Goal: Task Accomplishment & Management: Manage account settings

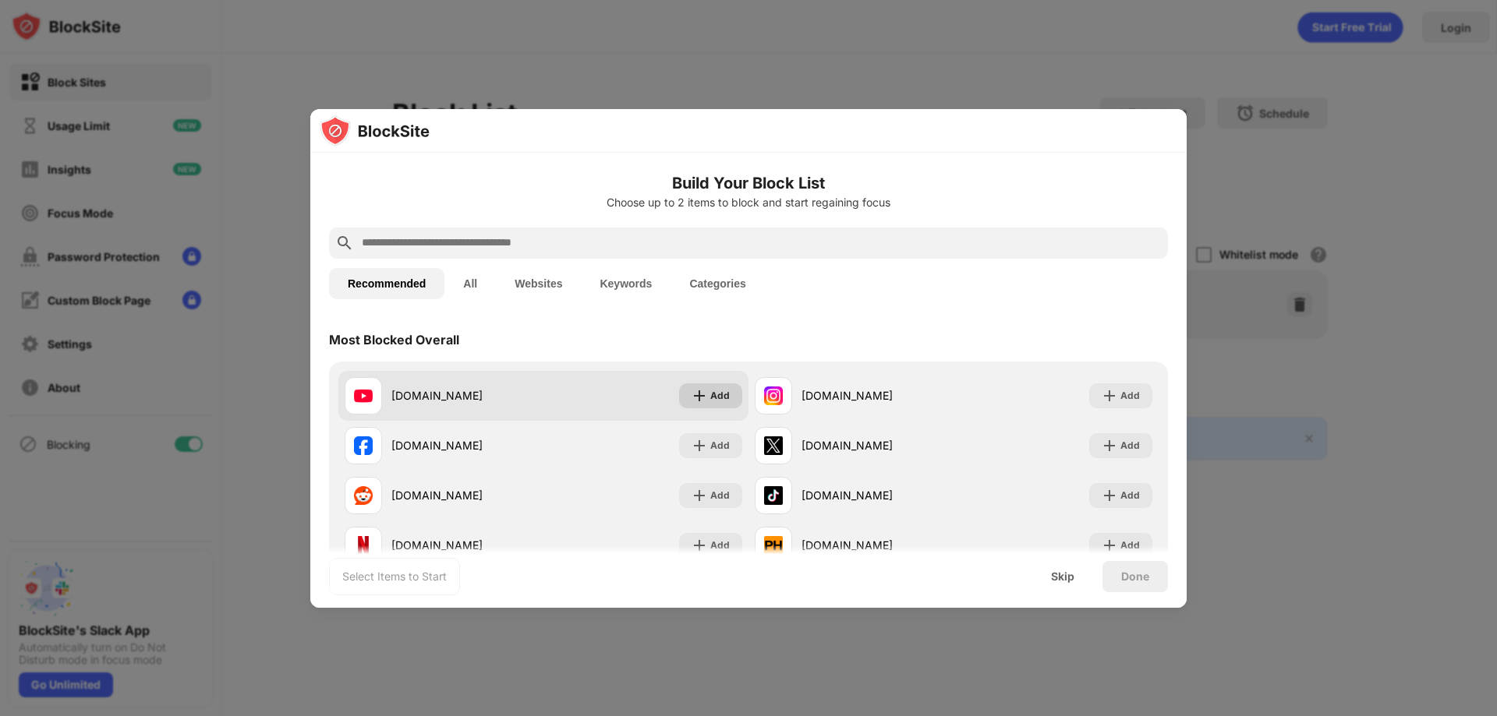
click at [700, 404] on div "Add" at bounding box center [710, 396] width 63 height 25
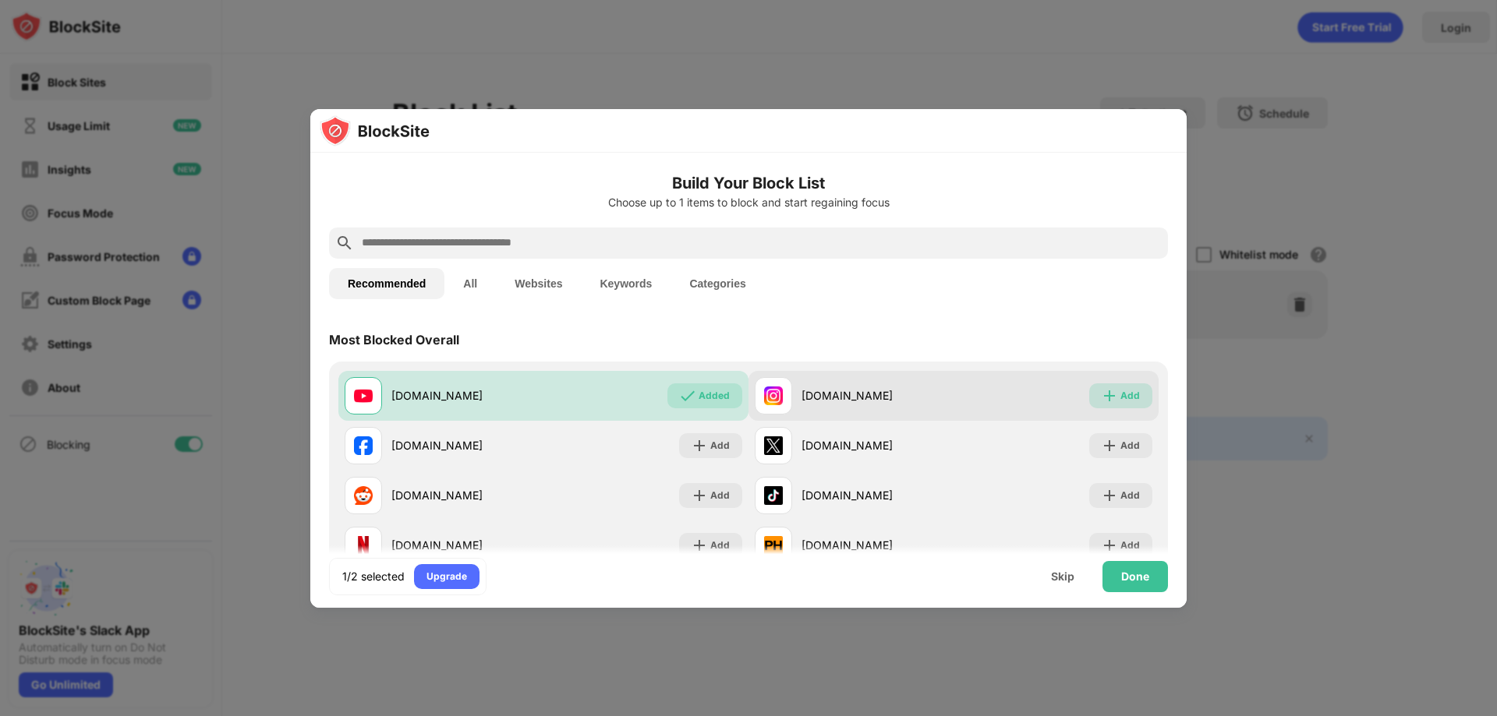
click at [1102, 393] on img at bounding box center [1110, 396] width 16 height 16
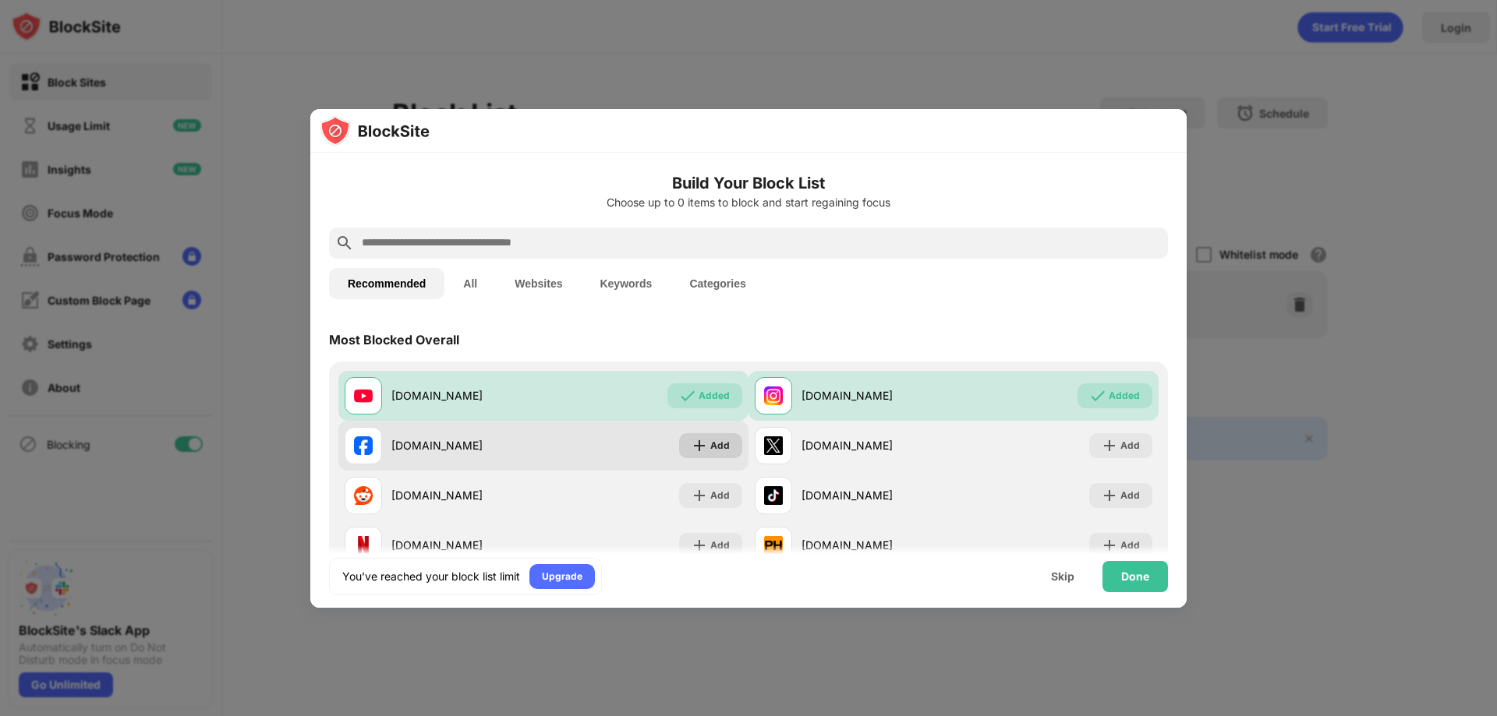
click at [699, 442] on img at bounding box center [699, 446] width 16 height 16
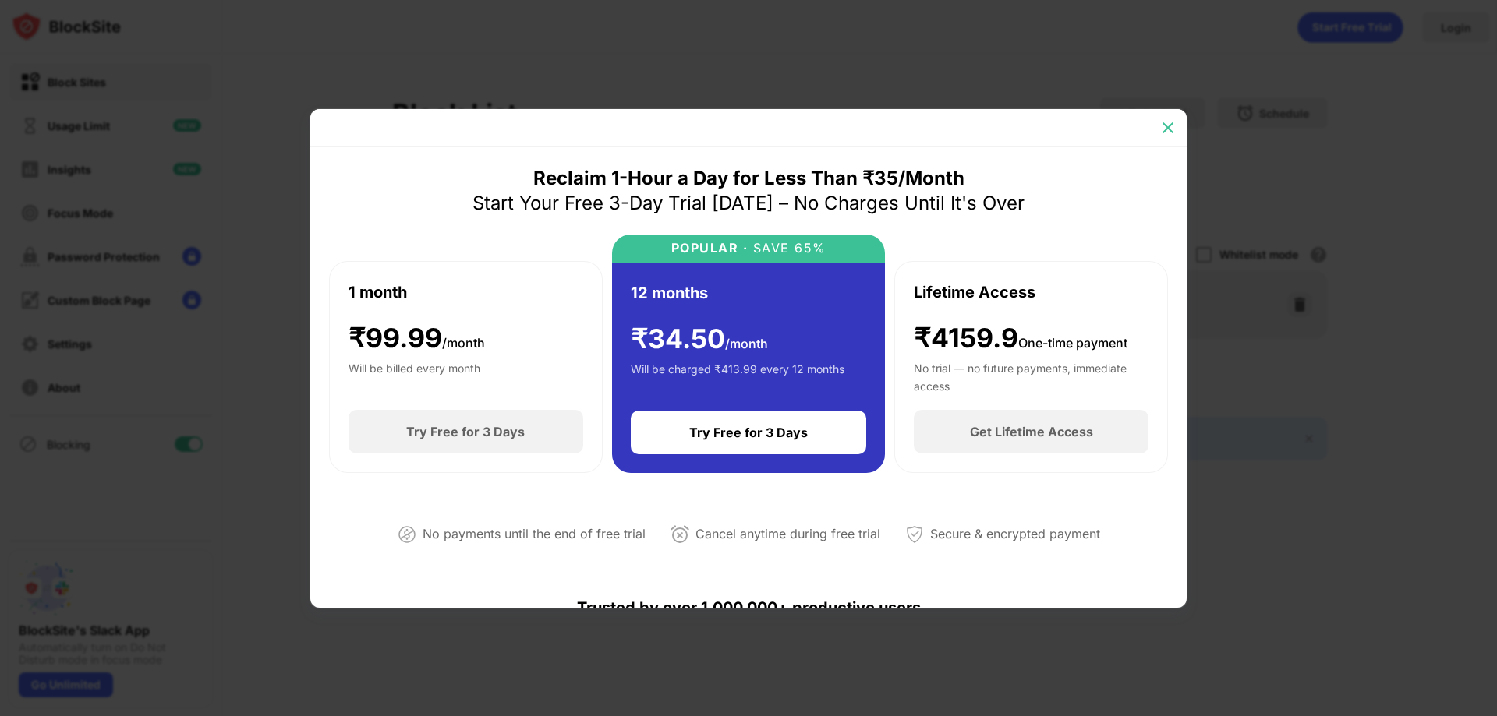
click at [1162, 132] on img at bounding box center [1168, 128] width 16 height 16
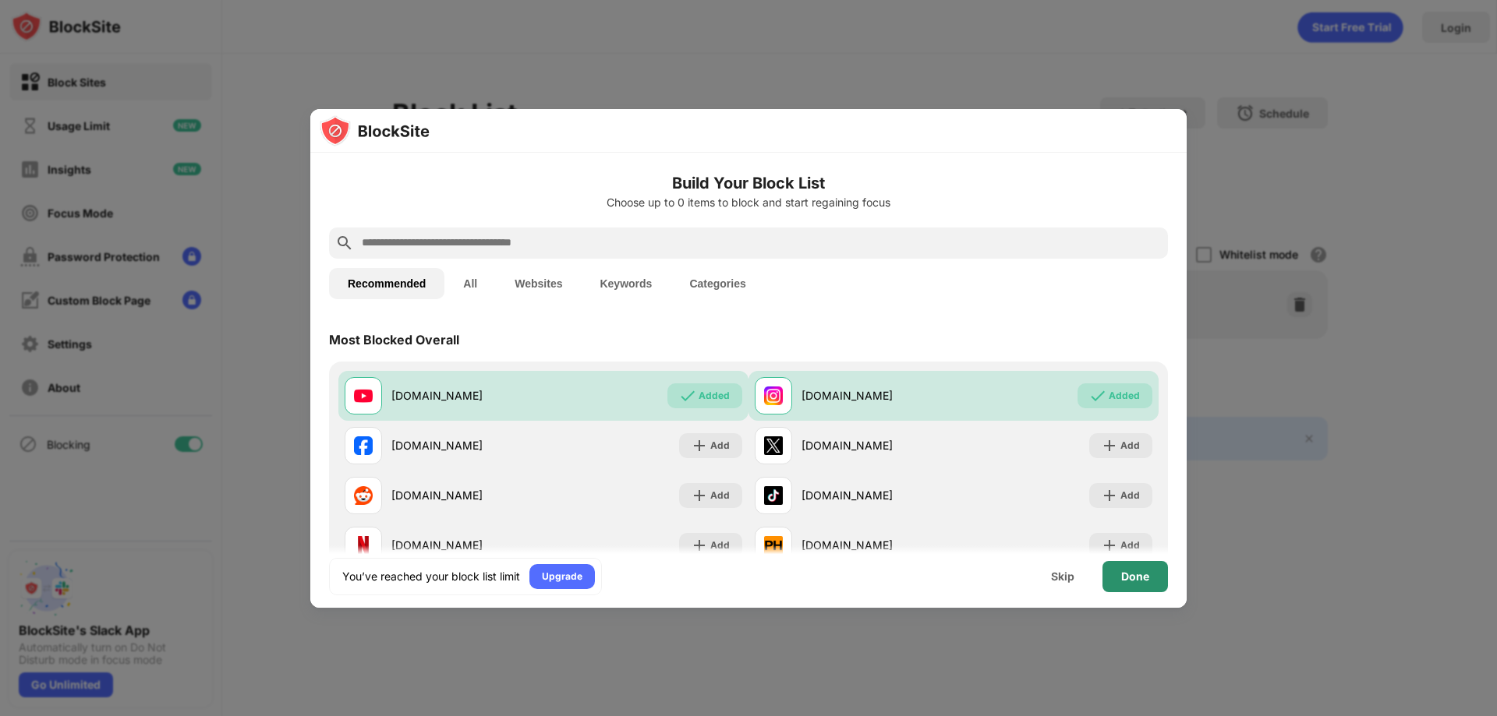
click at [1143, 571] on div "Done" at bounding box center [1135, 577] width 28 height 12
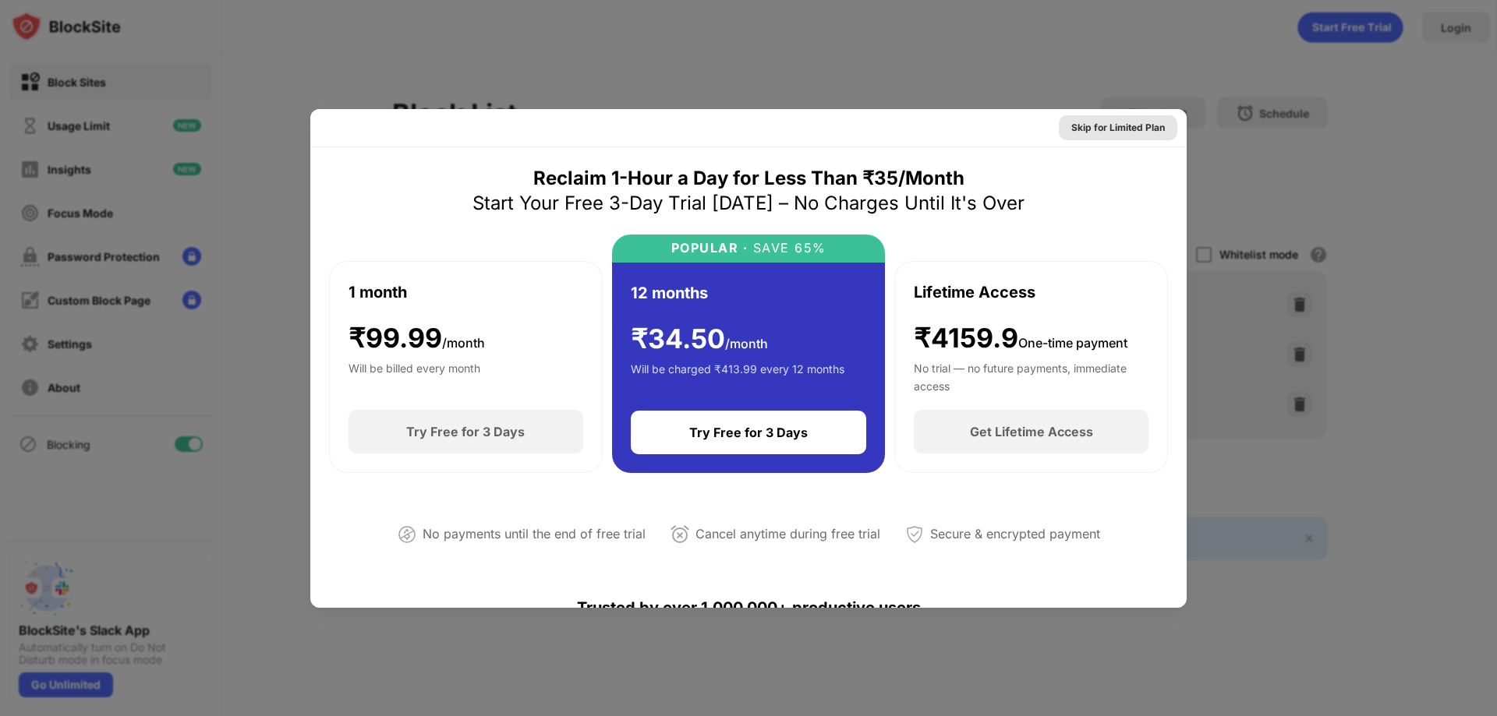
click at [1162, 122] on div "Skip for Limited Plan" at bounding box center [1118, 127] width 118 height 25
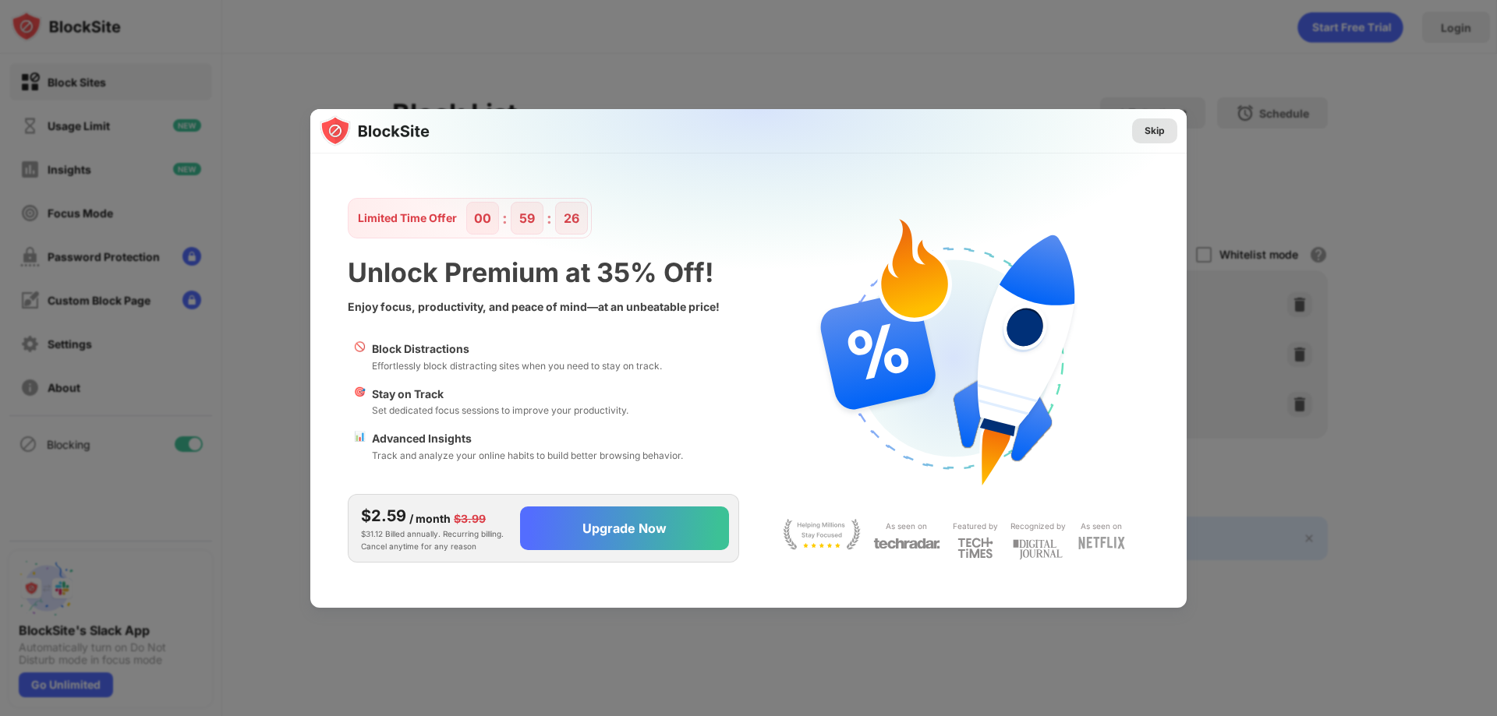
click at [1160, 138] on div "Skip" at bounding box center [1154, 131] width 20 height 16
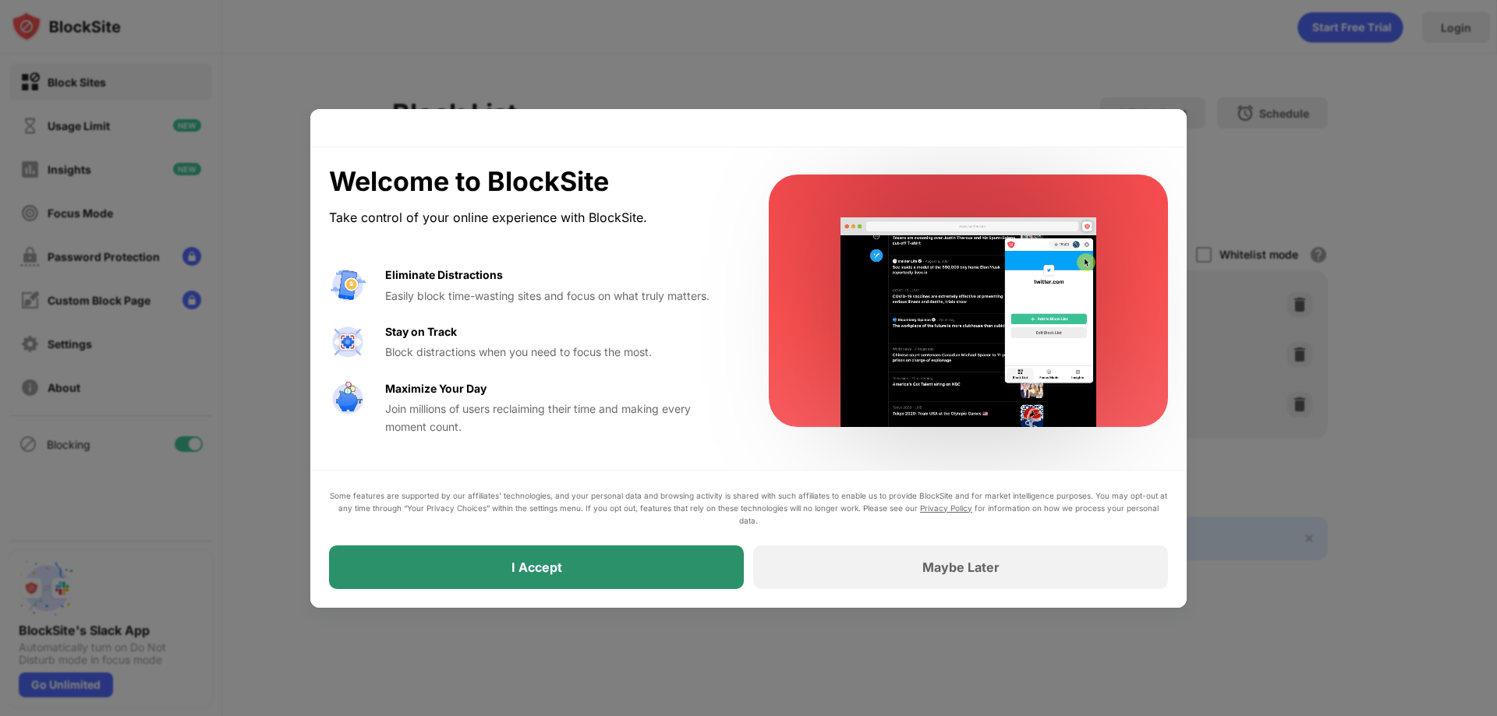
click at [585, 570] on div "I Accept" at bounding box center [536, 568] width 415 height 44
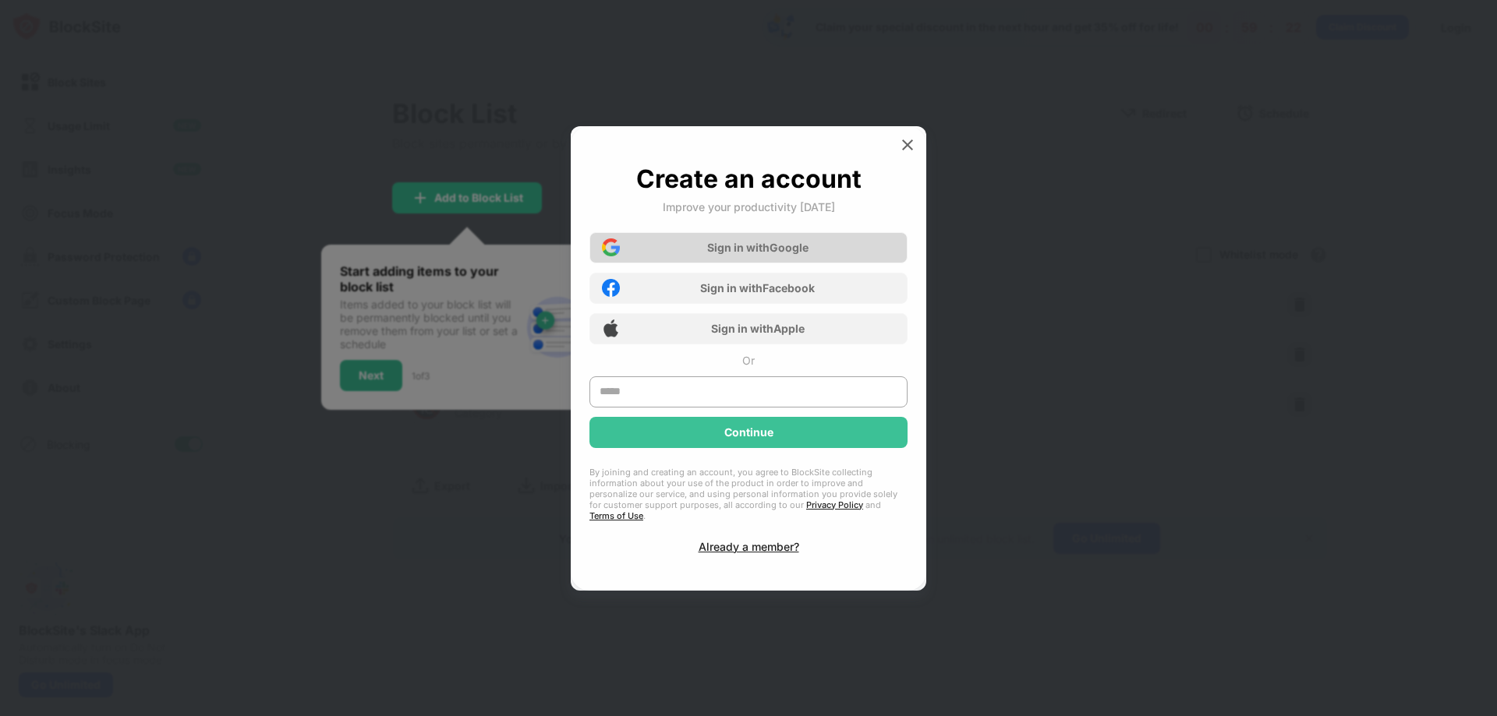
click at [773, 254] on div "Sign in with Google" at bounding box center [757, 247] width 101 height 13
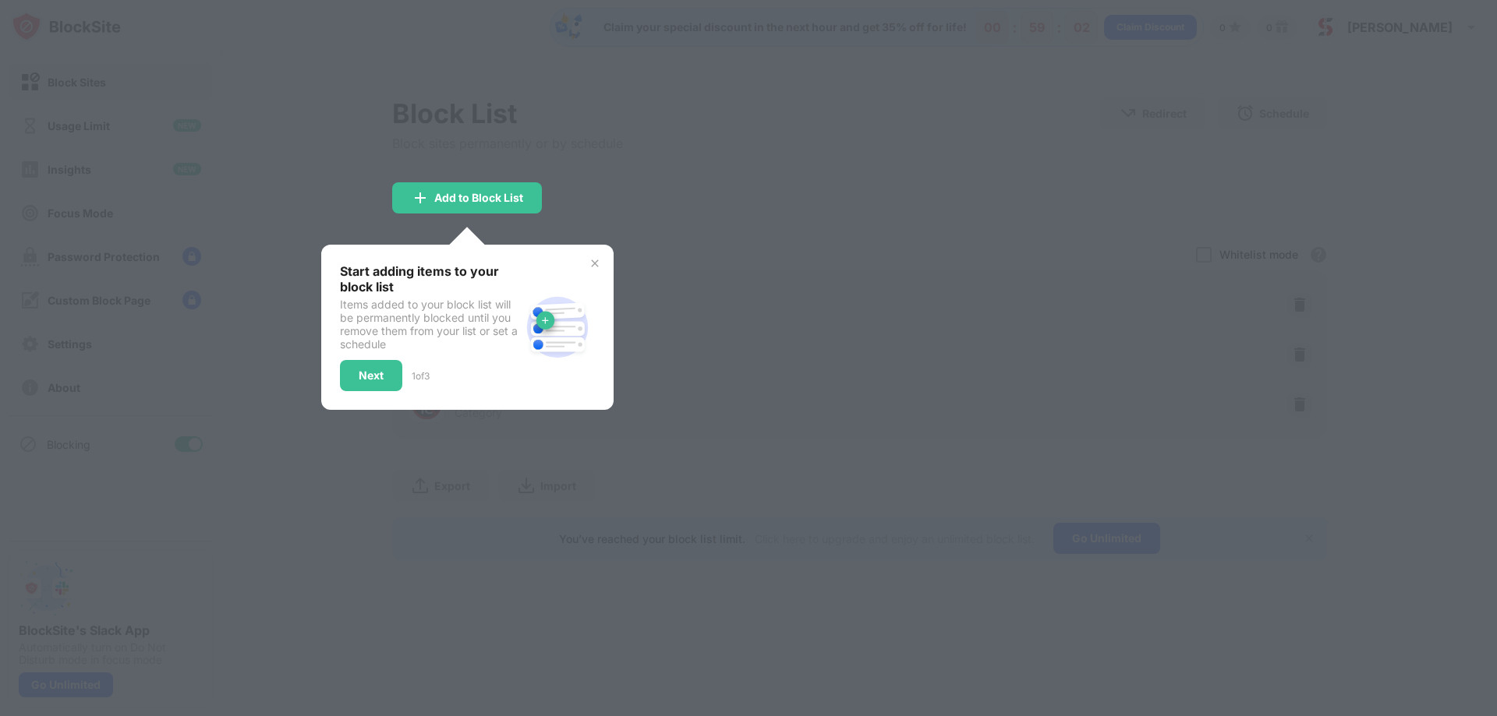
click at [590, 263] on img at bounding box center [595, 263] width 12 height 12
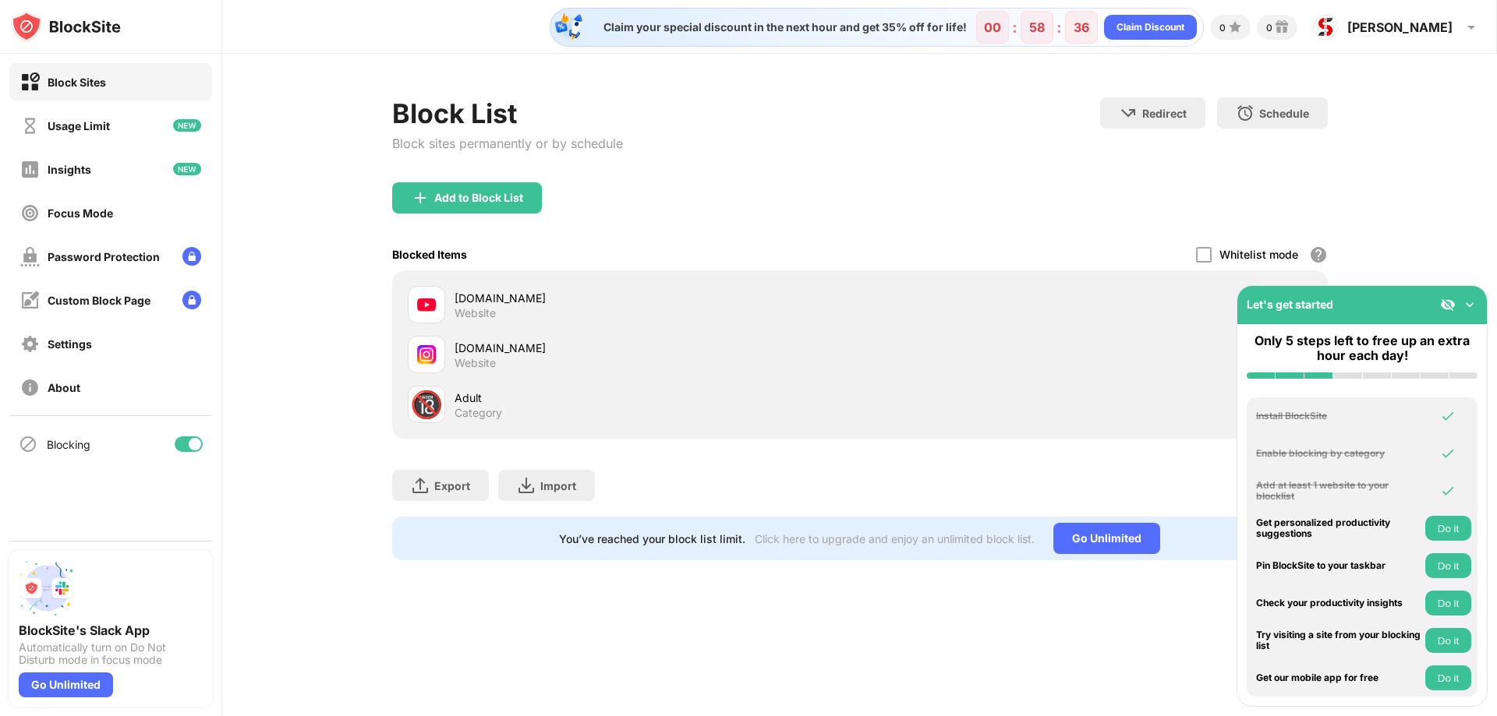
click at [1476, 302] on img at bounding box center [1470, 305] width 16 height 16
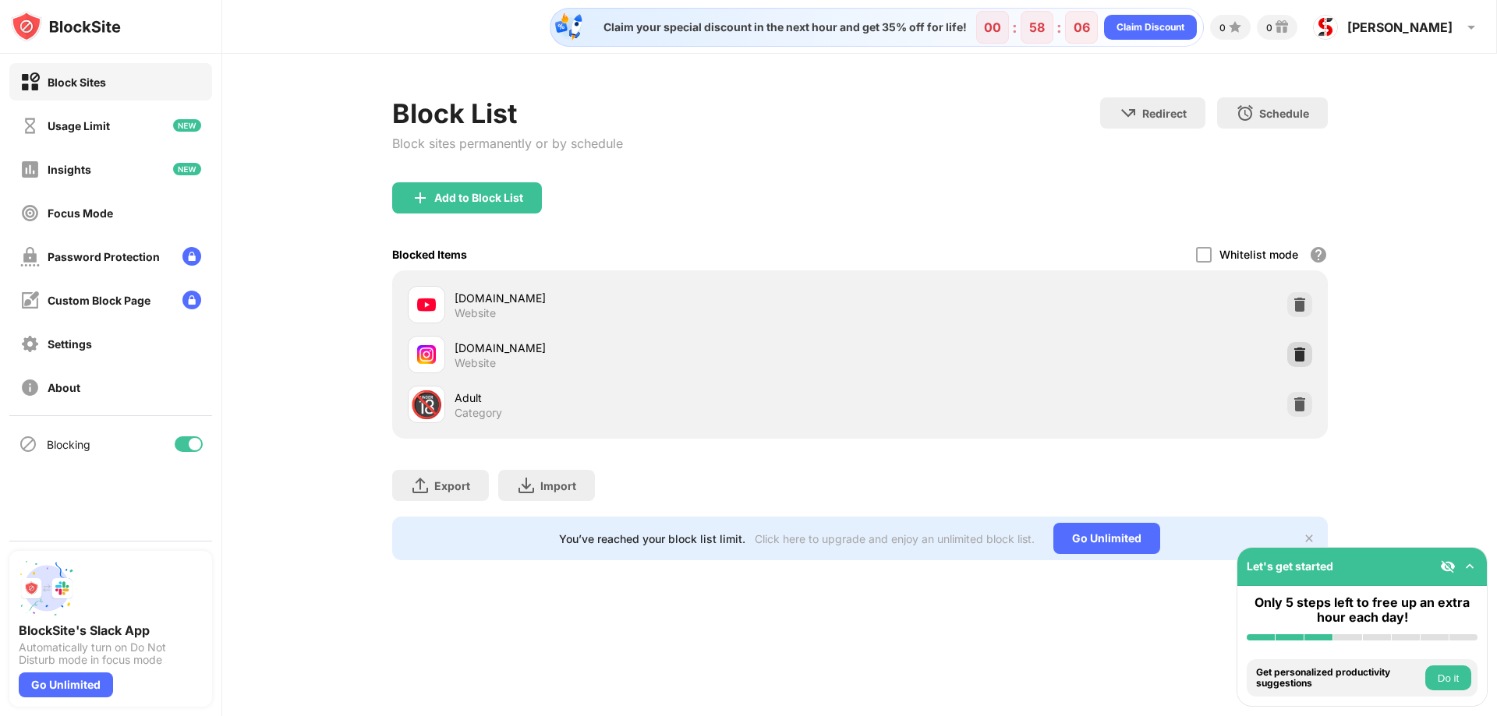
click at [1297, 350] on img at bounding box center [1300, 355] width 16 height 16
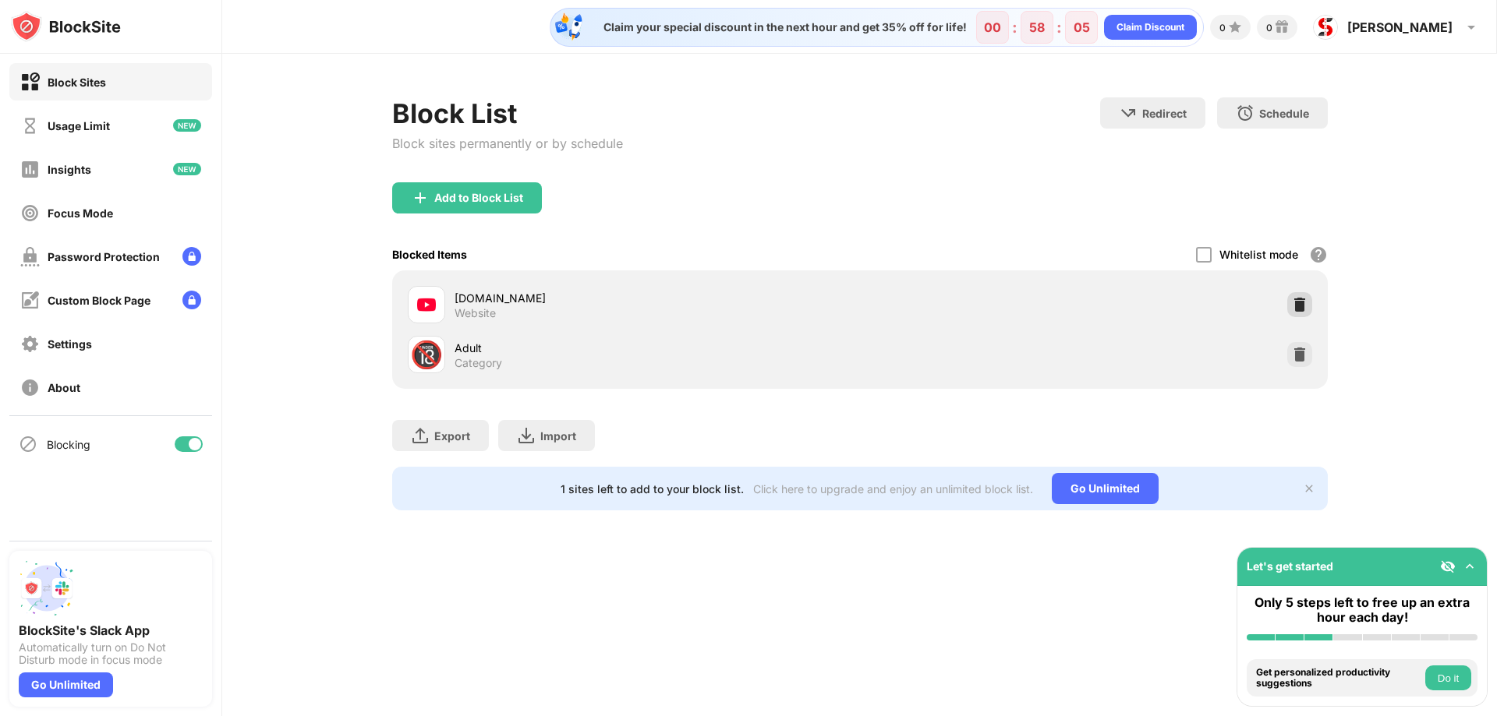
click at [1304, 299] on img at bounding box center [1300, 305] width 16 height 16
click at [944, 149] on div "Block List Block sites permanently or by schedule Redirect Choose a site to be …" at bounding box center [859, 139] width 935 height 85
